Goal: Transaction & Acquisition: Obtain resource

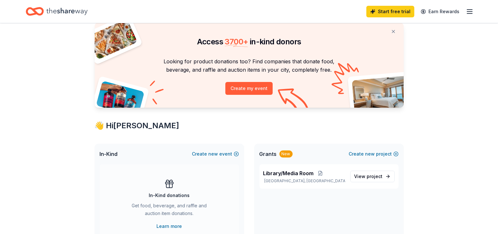
scroll to position [32, 0]
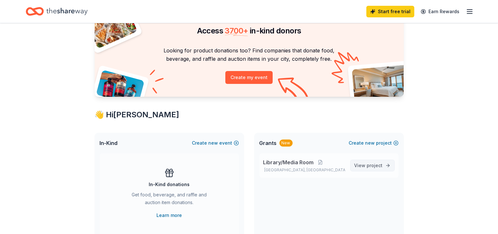
click at [372, 167] on span "project" at bounding box center [375, 165] width 16 height 5
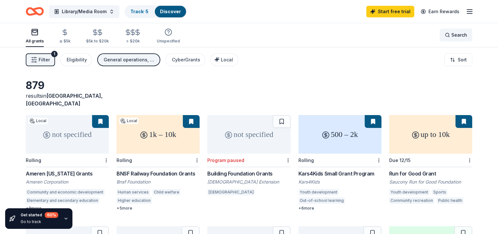
click at [452, 36] on span "Search" at bounding box center [460, 35] width 16 height 8
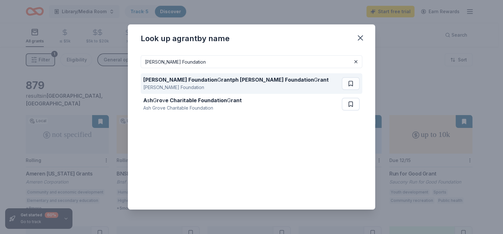
type input "Ralph Franzen Charitable Foundation"
click at [179, 80] on strong "Ralph Franzen Charitable Foundation" at bounding box center [180, 80] width 74 height 6
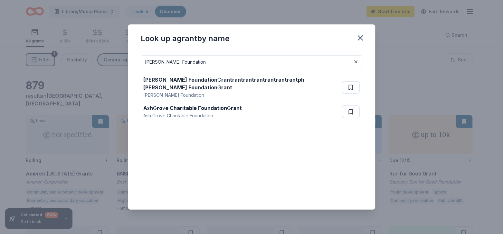
drag, startPoint x: 231, startPoint y: 61, endPoint x: 141, endPoint y: 58, distance: 89.6
click at [141, 58] on input "Ralph Franzen Charitable Foundation" at bounding box center [252, 61] width 222 height 13
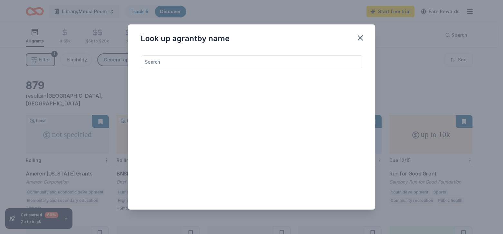
paste input "TCC Gives - Community"
type input "TCC Gives - Community"
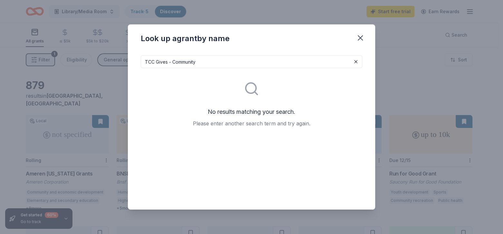
drag, startPoint x: 196, startPoint y: 61, endPoint x: 144, endPoint y: 62, distance: 52.5
click at [144, 62] on input "TCC Gives - Community" at bounding box center [252, 61] width 222 height 13
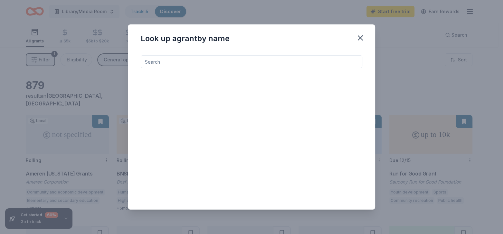
paste input "Carl R. Hendrickson Family Foundation"
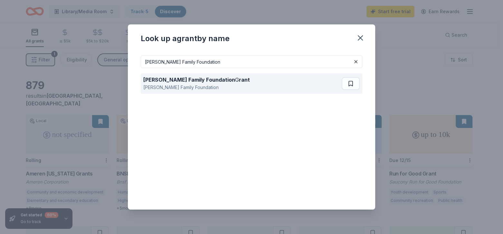
type input "Carl R. Hendrickson Family Foundation"
click at [183, 85] on div "Carl R. Hendrickson Family Foundation" at bounding box center [196, 88] width 107 height 8
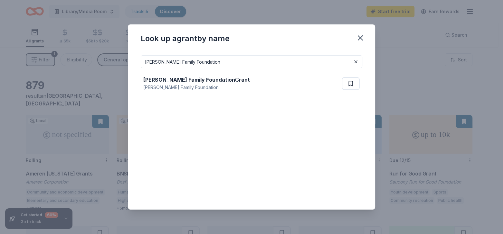
drag, startPoint x: 232, startPoint y: 63, endPoint x: 147, endPoint y: 69, distance: 85.2
click at [143, 69] on div "Carl R. Hendrickson Family Foundation Hendrickson Family Foundation G rant Carl…" at bounding box center [252, 127] width 222 height 144
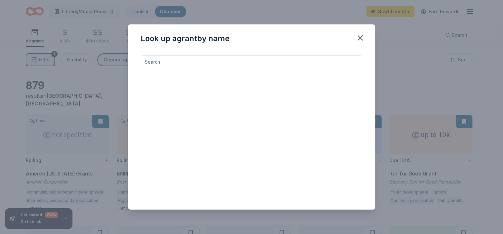
paste input "Fred J. Brunner Foundation"
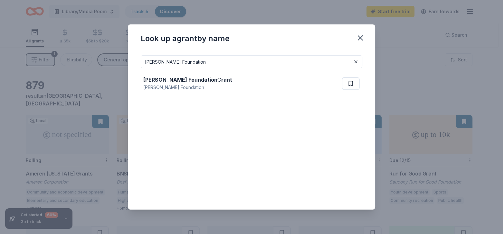
type input "Fred J. Brunner Foundation"
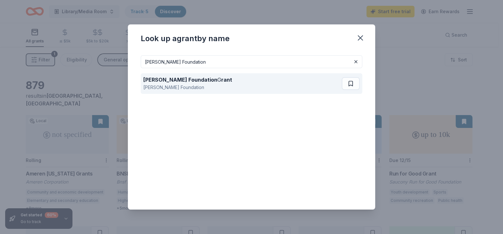
click at [180, 78] on strong "Fred J. Brunner Foundation" at bounding box center [180, 80] width 74 height 6
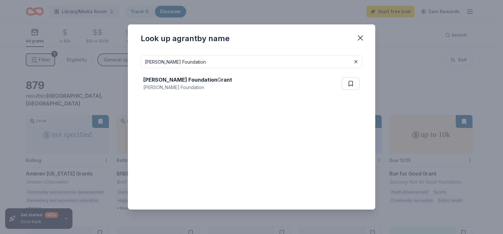
drag, startPoint x: 206, startPoint y: 62, endPoint x: 147, endPoint y: 64, distance: 59.9
click at [140, 64] on div "Fred J. Brunner Foundation Fred J. Brunner Foundation G rant Fred J. Brunner Fo…" at bounding box center [251, 130] width 247 height 160
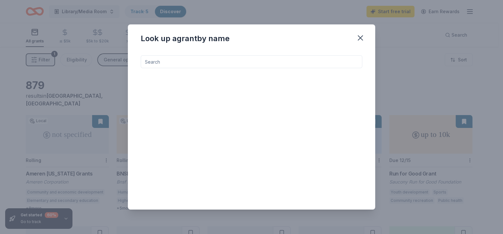
paste input "Samaritan Foundation"
type input "Samaritan Foundation"
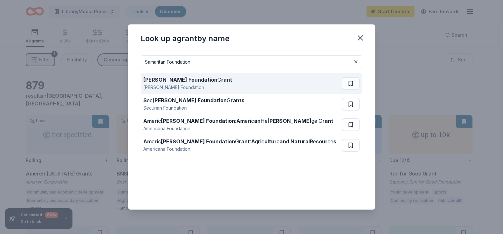
click at [185, 80] on strong "Marian Foundation" at bounding box center [180, 80] width 74 height 6
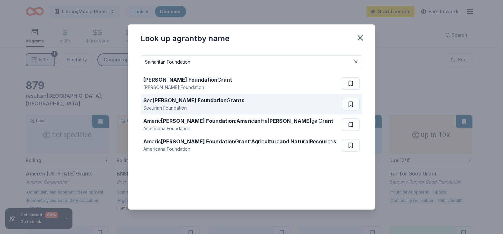
click at [189, 106] on div "Securian Foundation" at bounding box center [193, 108] width 101 height 8
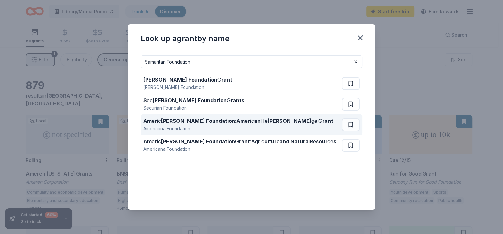
click at [170, 123] on strong "ana Foundation" at bounding box center [198, 121] width 74 height 6
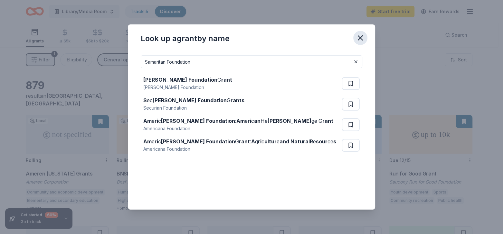
click at [359, 36] on icon "button" at bounding box center [360, 37] width 9 height 9
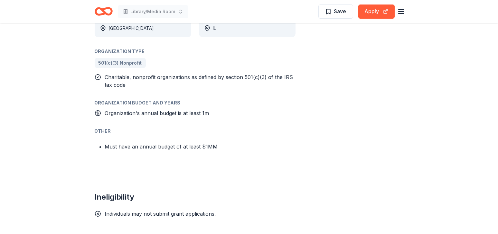
scroll to position [322, 0]
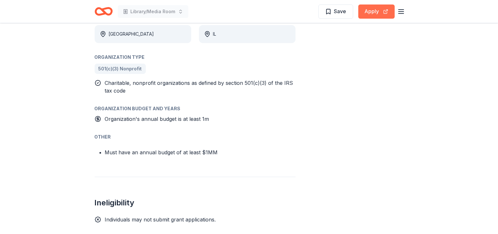
click at [371, 8] on button "Apply" at bounding box center [376, 12] width 36 height 14
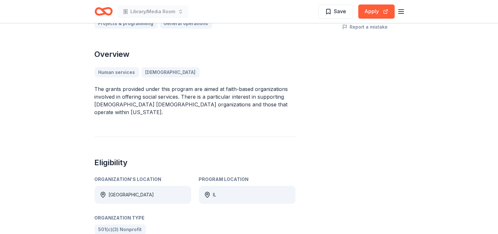
scroll to position [0, 0]
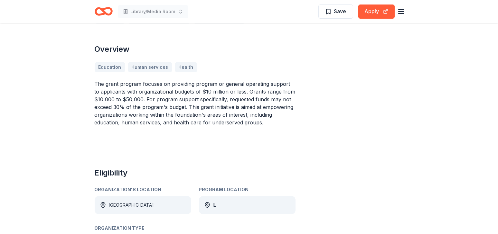
scroll to position [161, 0]
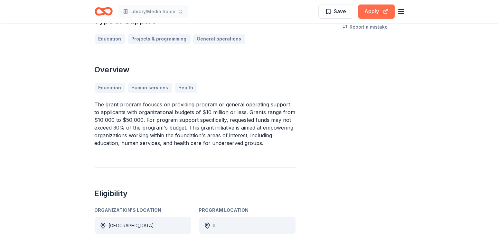
click at [375, 12] on button "Apply" at bounding box center [376, 12] width 36 height 14
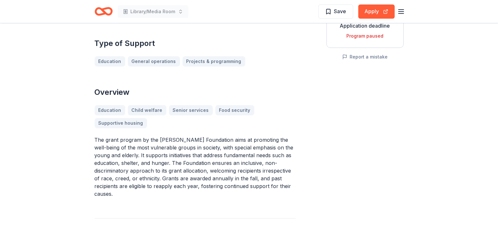
scroll to position [129, 0]
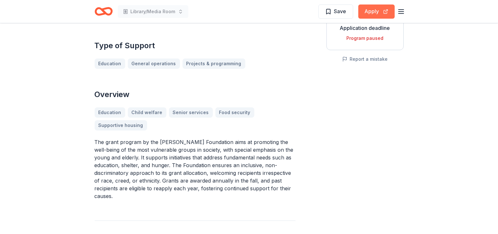
click at [374, 11] on button "Apply" at bounding box center [376, 12] width 36 height 14
click at [369, 14] on button "Apply" at bounding box center [376, 12] width 36 height 14
click at [359, 36] on div "Program paused" at bounding box center [365, 38] width 66 height 8
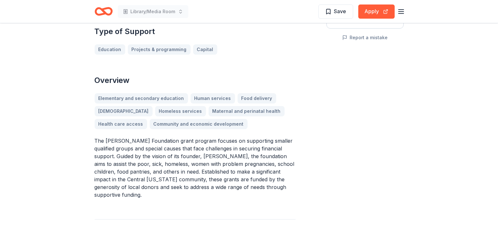
scroll to position [161, 0]
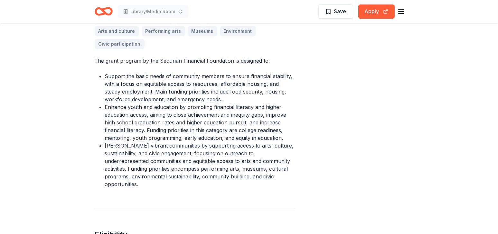
scroll to position [225, 0]
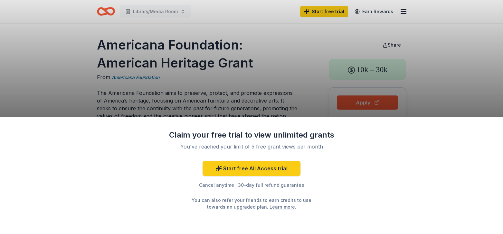
click at [347, 153] on div "Claim your free trial to view unlimited grants You've reached your limit of 5 f…" at bounding box center [251, 175] width 503 height 117
click at [328, 181] on div "Start free All Access trial Cancel anytime · 30-day full refund guarantee You c…" at bounding box center [251, 186] width 167 height 50
click at [483, 125] on div "Claim your free trial to view unlimited grants You've reached your limit of 5 f…" at bounding box center [251, 175] width 503 height 117
